Goal: Check status

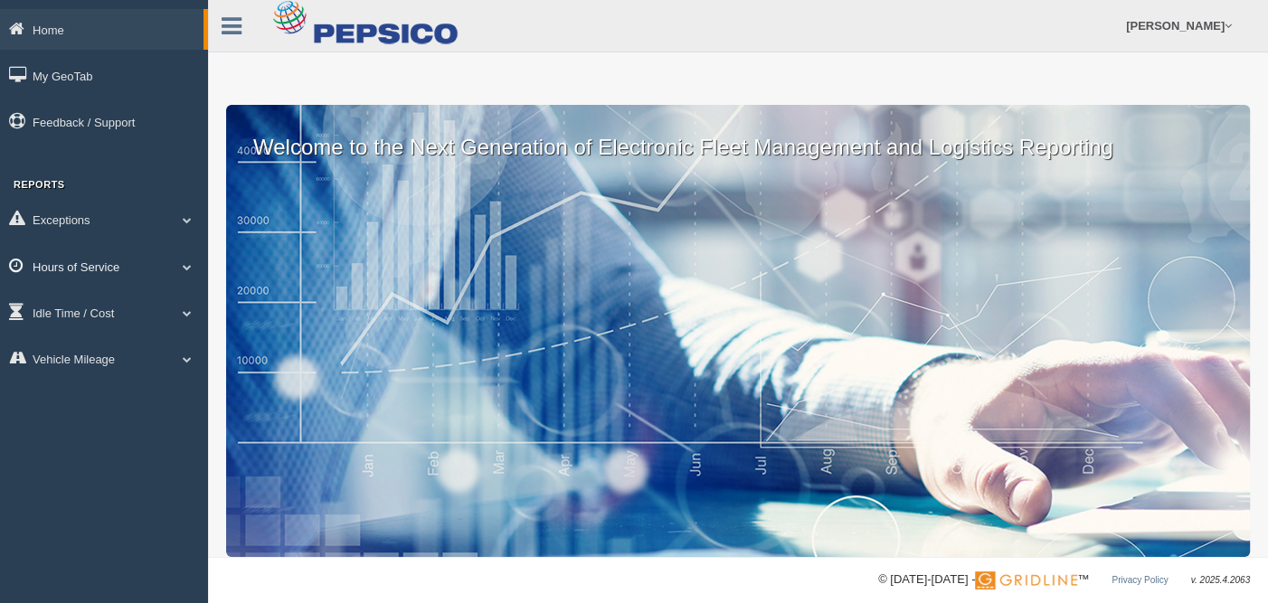
click at [185, 268] on span at bounding box center [188, 266] width 24 height 9
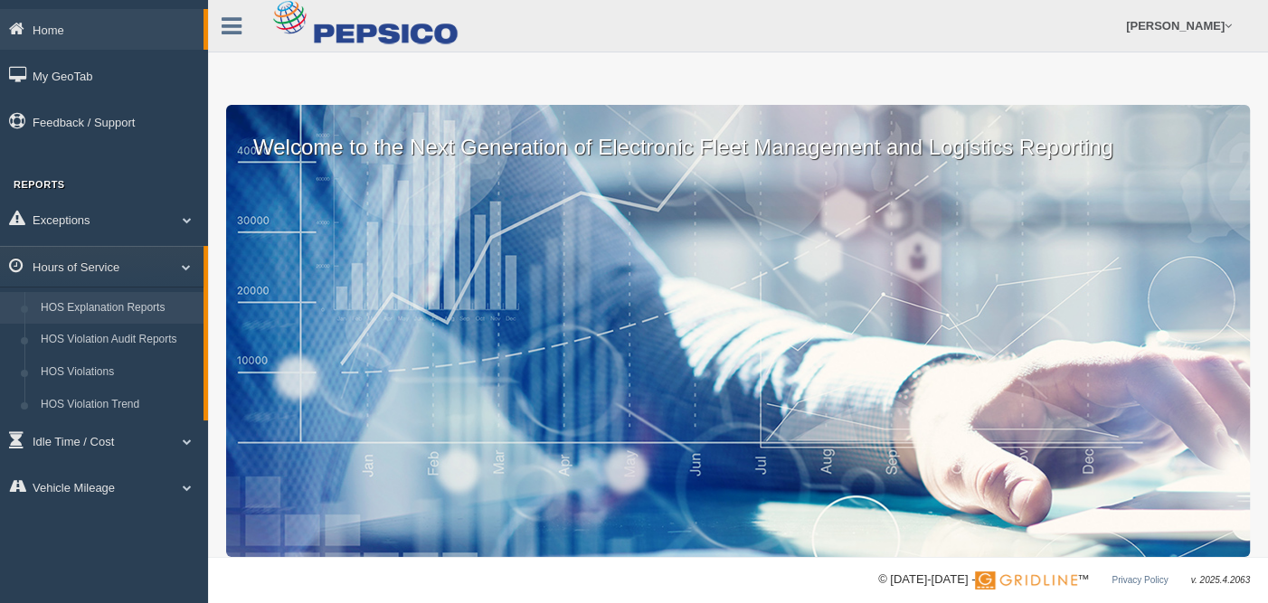
click at [159, 314] on link "HOS Explanation Reports" at bounding box center [118, 308] width 171 height 33
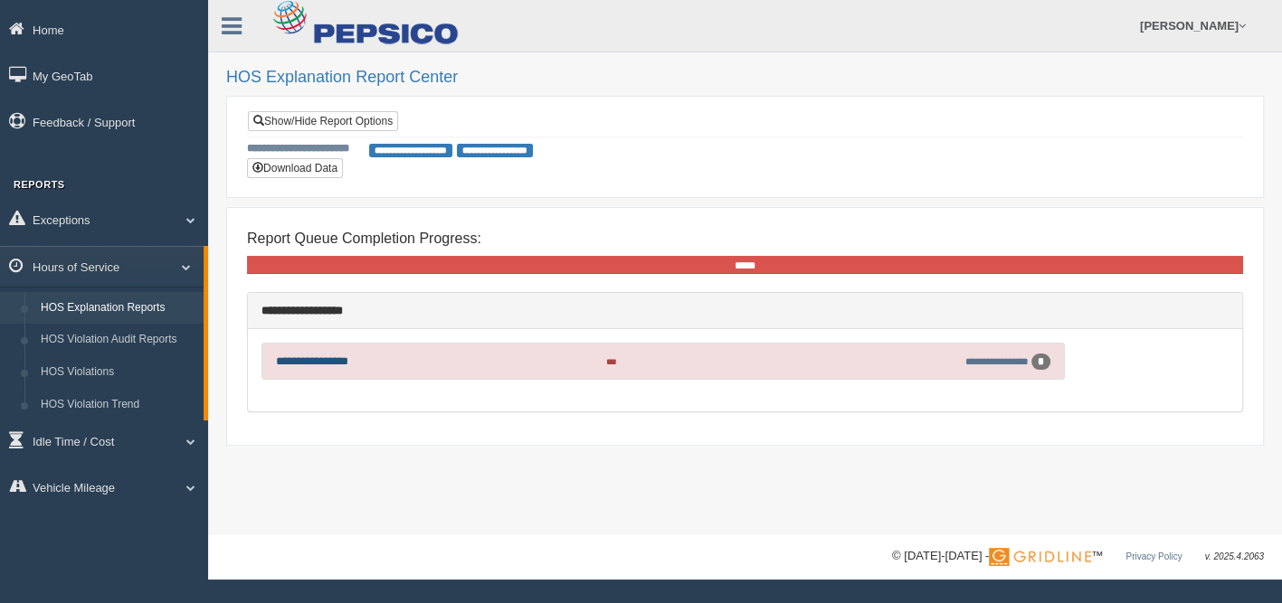
click at [318, 359] on link "**********" at bounding box center [312, 362] width 72 height 12
drag, startPoint x: 0, startPoint y: 0, endPoint x: 228, endPoint y: 32, distance: 230.2
click at [228, 32] on icon at bounding box center [232, 26] width 20 height 24
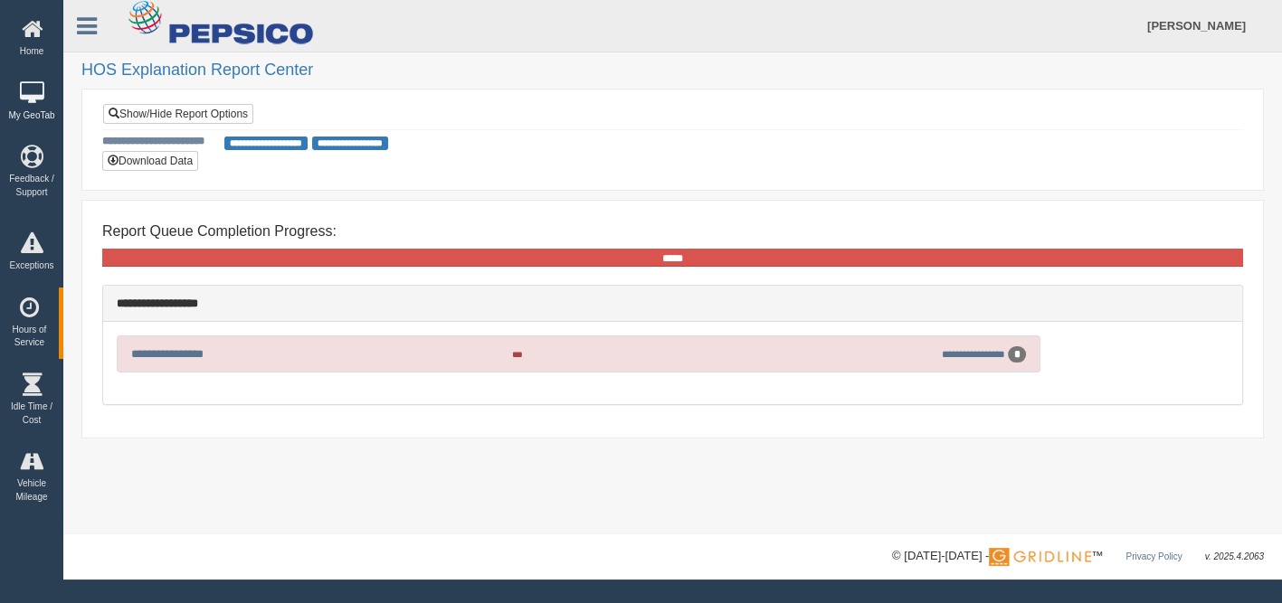
click at [34, 91] on icon at bounding box center [32, 93] width 54 height 23
